Goal: Check status: Check status

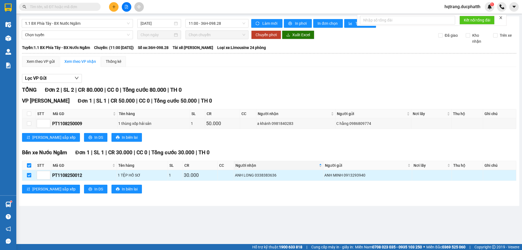
click at [29, 174] on input "checkbox" at bounding box center [29, 175] width 4 height 4
checkbox input "false"
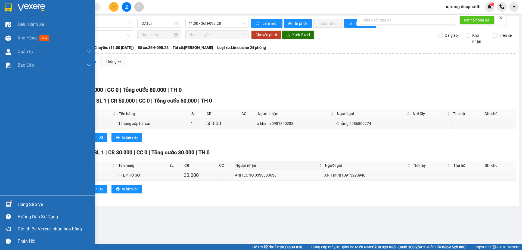
click at [15, 202] on div "Hàng sắp về" at bounding box center [47, 204] width 95 height 12
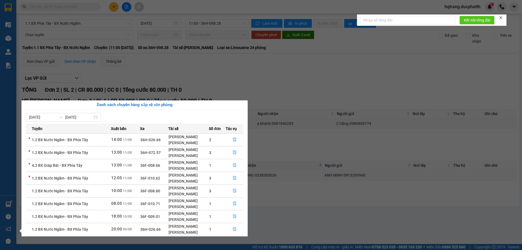
scroll to position [16, 0]
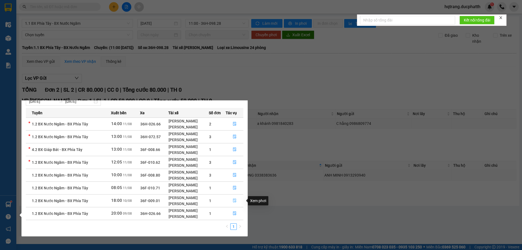
click at [236, 201] on icon "file-done" at bounding box center [235, 201] width 4 height 4
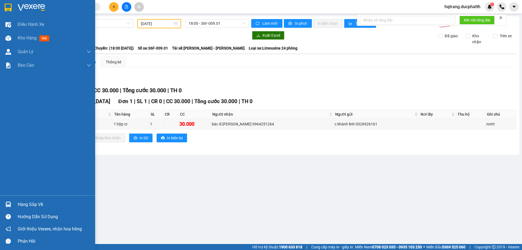
click at [14, 204] on div "Hàng sắp về" at bounding box center [47, 204] width 95 height 12
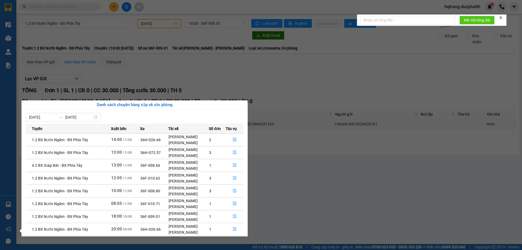
scroll to position [16, 0]
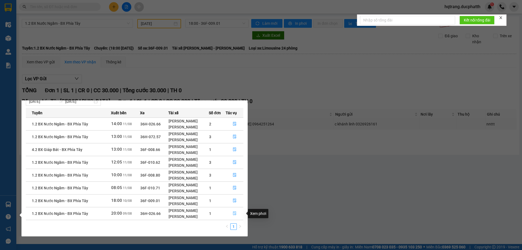
click at [233, 212] on icon "file-done" at bounding box center [234, 214] width 3 height 4
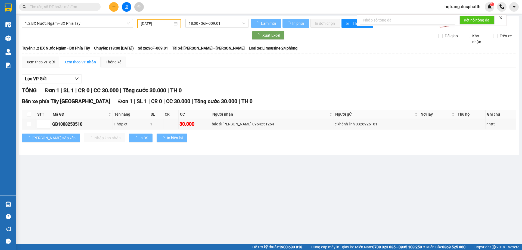
type input "[DATE]"
